Goal: Communication & Community: Answer question/provide support

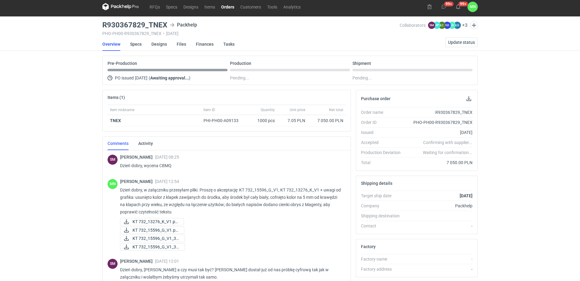
scroll to position [91, 0]
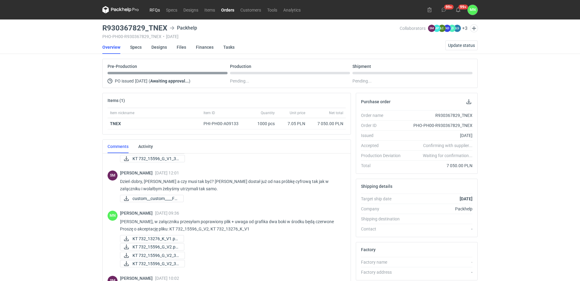
click at [156, 10] on link "RFQs" at bounding box center [154, 9] width 16 height 7
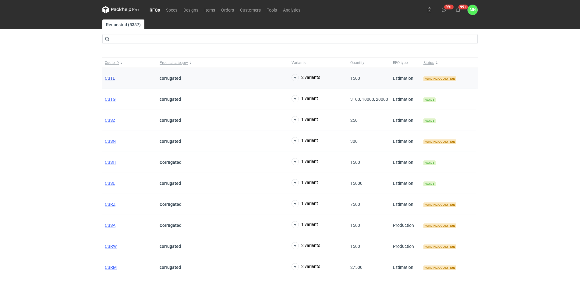
click at [111, 79] on span "CBTL" at bounding box center [110, 78] width 10 height 5
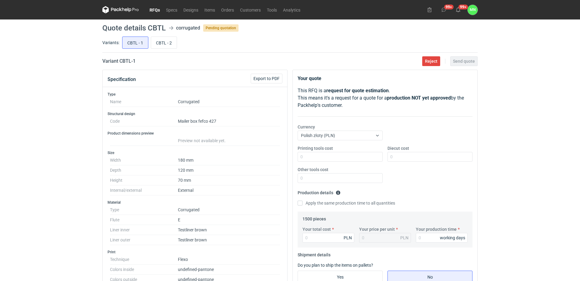
drag, startPoint x: 159, startPoint y: 9, endPoint x: 160, endPoint y: 12, distance: 3.8
click at [159, 9] on link "RFQs" at bounding box center [154, 9] width 16 height 7
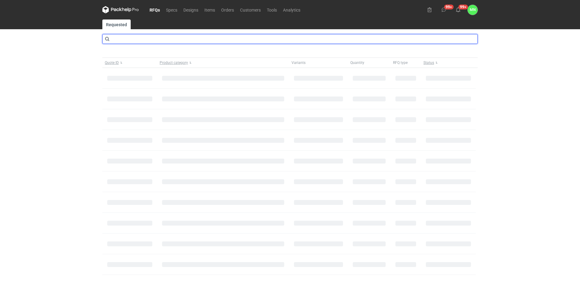
click at [163, 41] on input "text" at bounding box center [289, 39] width 375 height 10
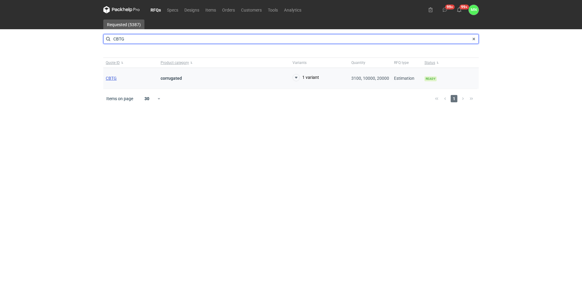
type input "CBTG"
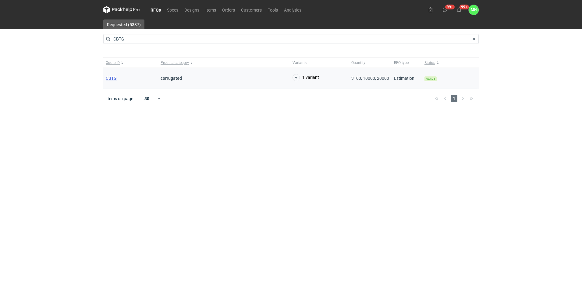
click at [114, 79] on span "CBTG" at bounding box center [111, 78] width 11 height 5
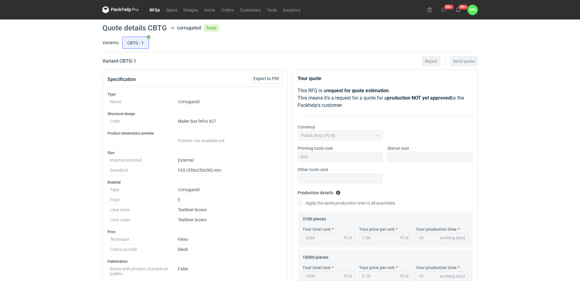
click at [202, 172] on dd "F65 (350x250x50) mm" at bounding box center [229, 170] width 102 height 10
copy dd "350x250x50"
click at [82, 60] on div "RFQs Specs Designs Items Orders Customers Tools Analytics 99+ 99+ MN Małgorzata…" at bounding box center [290, 140] width 580 height 281
click at [129, 61] on h2 "Variant CBTG - 1" at bounding box center [119, 61] width 34 height 7
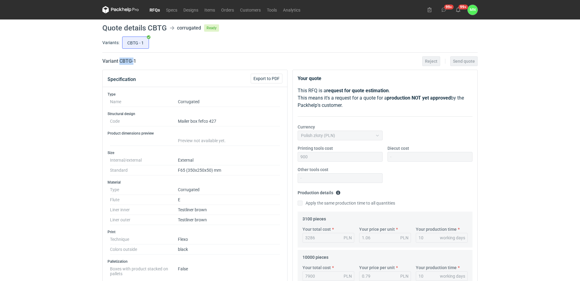
click at [129, 61] on h2 "Variant CBTG - 1" at bounding box center [119, 61] width 34 height 7
copy h2 "CBTG"
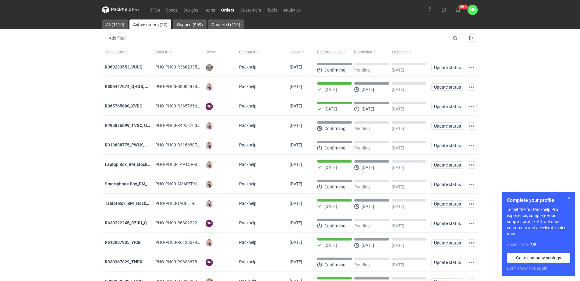
click at [571, 199] on button "button" at bounding box center [568, 197] width 7 height 7
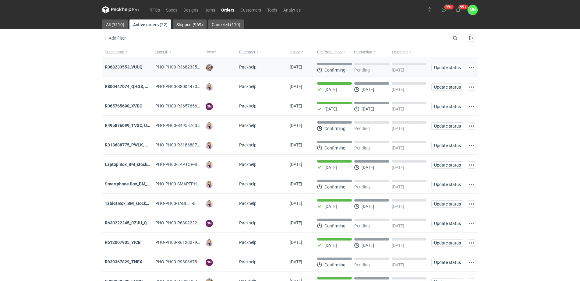
click at [139, 69] on strong "R368233553_VUUQ" at bounding box center [124, 67] width 38 height 5
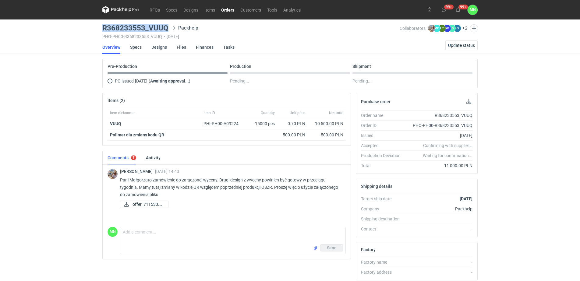
drag, startPoint x: 167, startPoint y: 25, endPoint x: 102, endPoint y: 24, distance: 65.2
click at [102, 24] on main "R368233553_VUUQ Packhelp PHO-PH00-R368233553_VUUQ • [DATE] Collaborators [PERSO…" at bounding box center [290, 205] width 380 height 372
copy h3 "R368233553_VUUQ"
click at [164, 49] on link "Designs" at bounding box center [159, 46] width 16 height 13
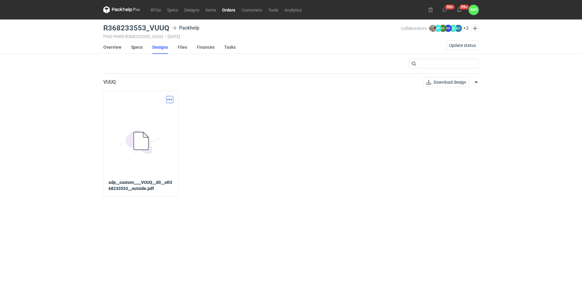
click at [169, 99] on button "button" at bounding box center [169, 99] width 7 height 7
click at [164, 110] on link "Download design part" at bounding box center [143, 113] width 56 height 10
click at [233, 11] on link "Orders" at bounding box center [228, 9] width 19 height 7
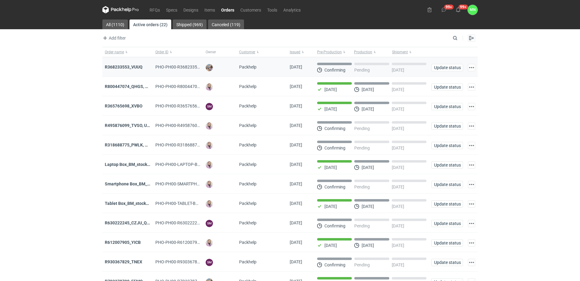
click at [114, 69] on div "R368233553_VUUQ" at bounding box center [128, 67] width 46 height 6
click at [117, 64] on div "R368233553_VUUQ" at bounding box center [128, 67] width 46 height 6
click at [118, 66] on strong "R368233553_VUUQ" at bounding box center [124, 67] width 38 height 5
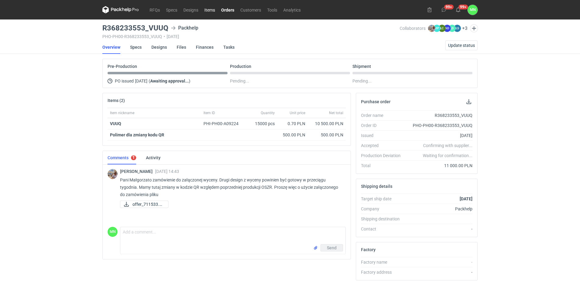
click at [213, 10] on link "Items" at bounding box center [209, 9] width 17 height 7
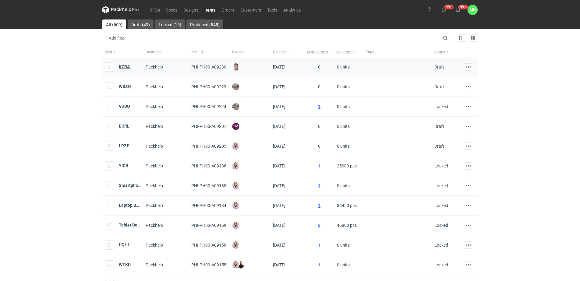
click at [127, 66] on strong "KZRA" at bounding box center [124, 66] width 11 height 5
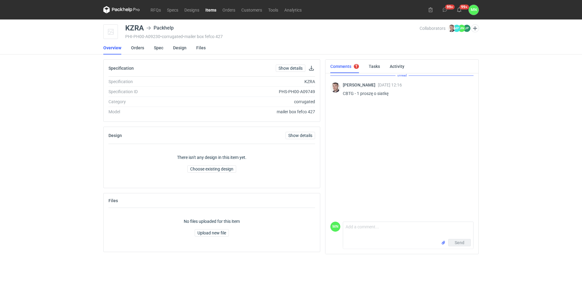
click at [134, 27] on div "KZRA" at bounding box center [134, 27] width 19 height 7
copy div "KZRA"
click at [362, 233] on textarea "Comment message" at bounding box center [408, 230] width 130 height 17
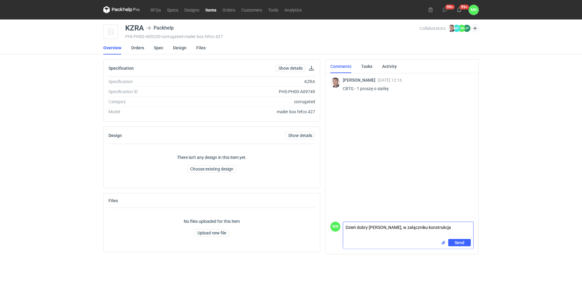
type textarea "Dzień dobry [PERSON_NAME], w załączniku konstrukcja"
click at [442, 242] on input "file" at bounding box center [443, 243] width 5 height 6
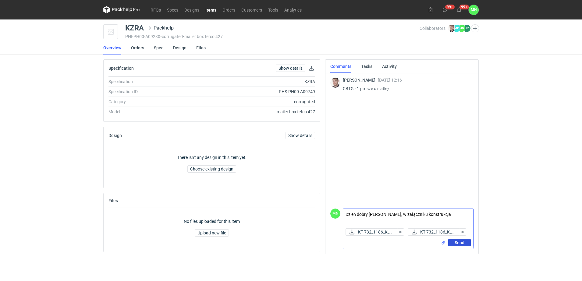
click at [456, 243] on span "Send" at bounding box center [459, 243] width 10 height 4
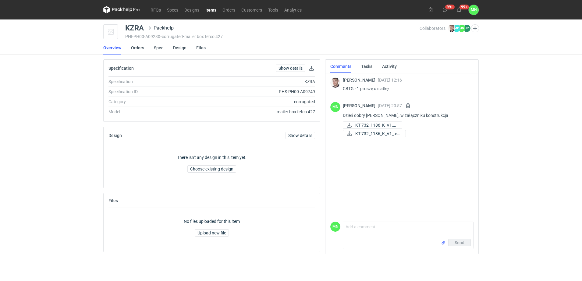
click at [213, 8] on link "Items" at bounding box center [210, 9] width 17 height 7
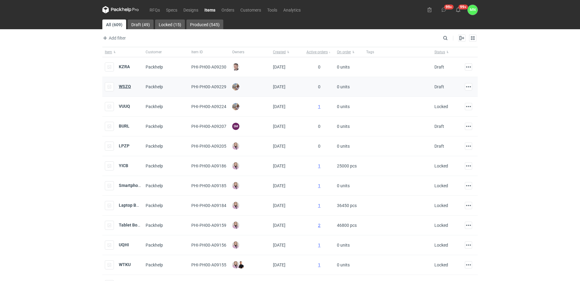
click at [125, 86] on strong "WSZQ" at bounding box center [125, 86] width 12 height 5
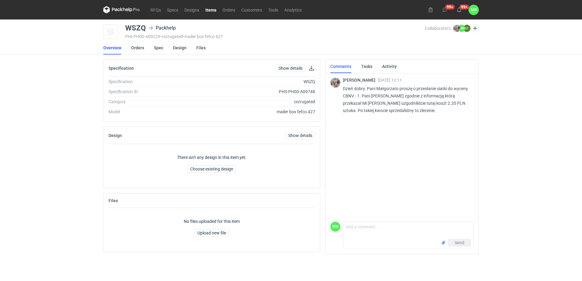
click at [349, 94] on p "Dzień dobry. Pani Małgorzato proszę o przesłanie siatki do wyceny CBNV - 1. Pan…" at bounding box center [406, 99] width 126 height 29
copy p "CBNV"
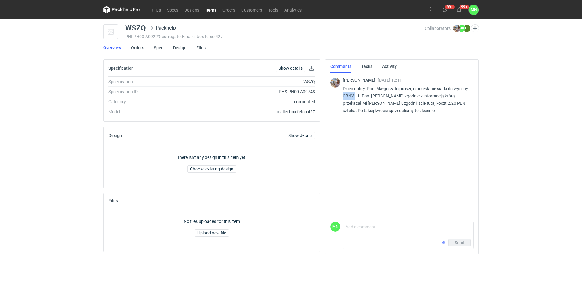
click at [349, 95] on p "Dzień dobry. Pani Małgorzato proszę o przesłanie siatki do wyceny CBNV - 1. Pan…" at bounding box center [406, 99] width 126 height 29
click at [375, 225] on textarea "Comment message" at bounding box center [408, 230] width 130 height 17
type textarea "Dzień dobry [PERSON_NAME], w załączniku konstrukcja"
click at [443, 243] on input "file" at bounding box center [443, 243] width 5 height 6
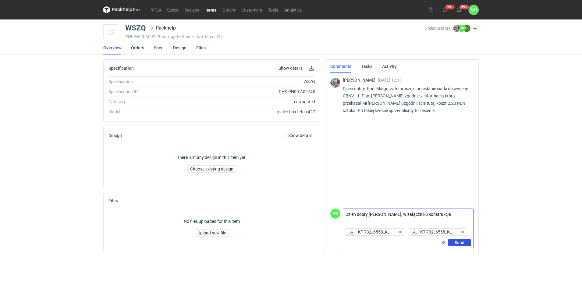
click at [456, 243] on span "Send" at bounding box center [459, 243] width 10 height 4
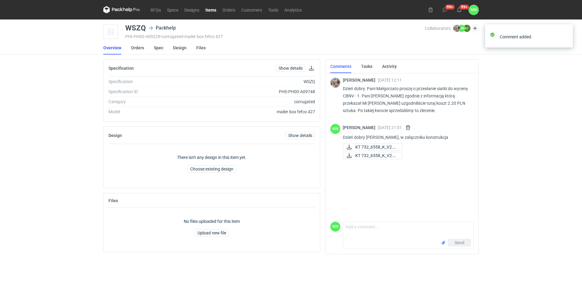
click at [139, 27] on div "WSZQ" at bounding box center [135, 27] width 21 height 7
copy div "WSZQ"
click at [155, 49] on link "Spec" at bounding box center [158, 47] width 9 height 13
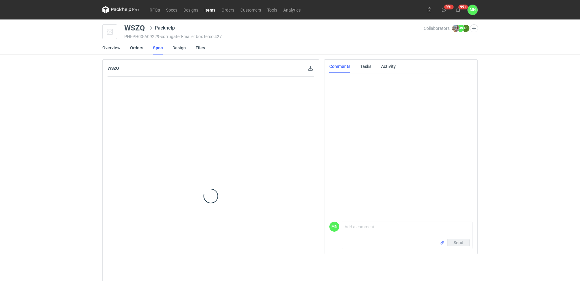
drag, startPoint x: 176, startPoint y: 117, endPoint x: 184, endPoint y: 132, distance: 16.8
click at [184, 131] on div at bounding box center [210, 196] width 206 height 239
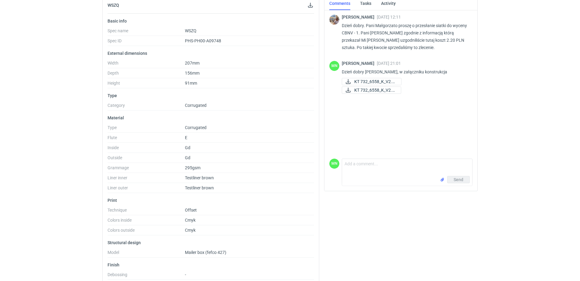
scroll to position [114, 0]
